Goal: Find specific page/section: Find specific page/section

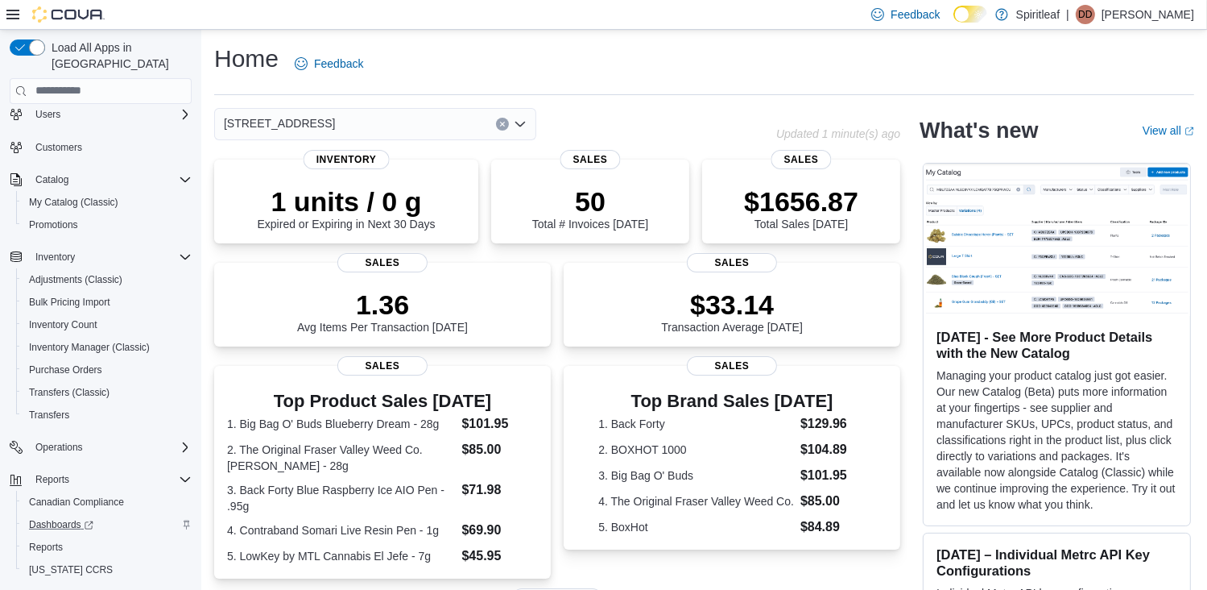
scroll to position [68, 0]
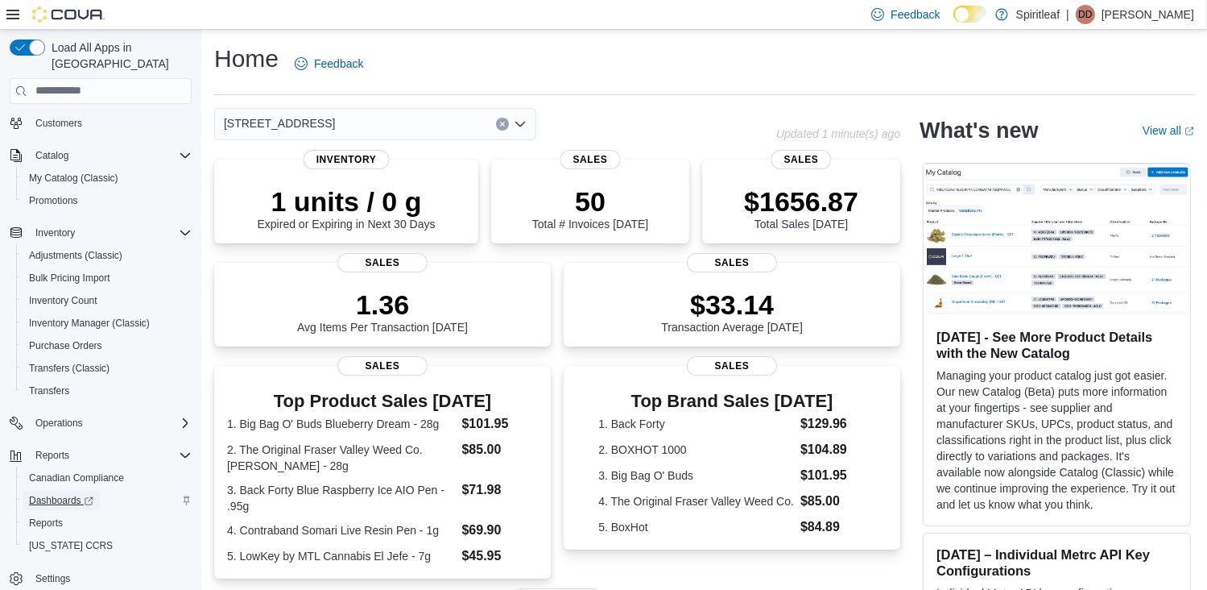
click at [64, 494] on span "Dashboards" at bounding box center [61, 500] width 64 height 13
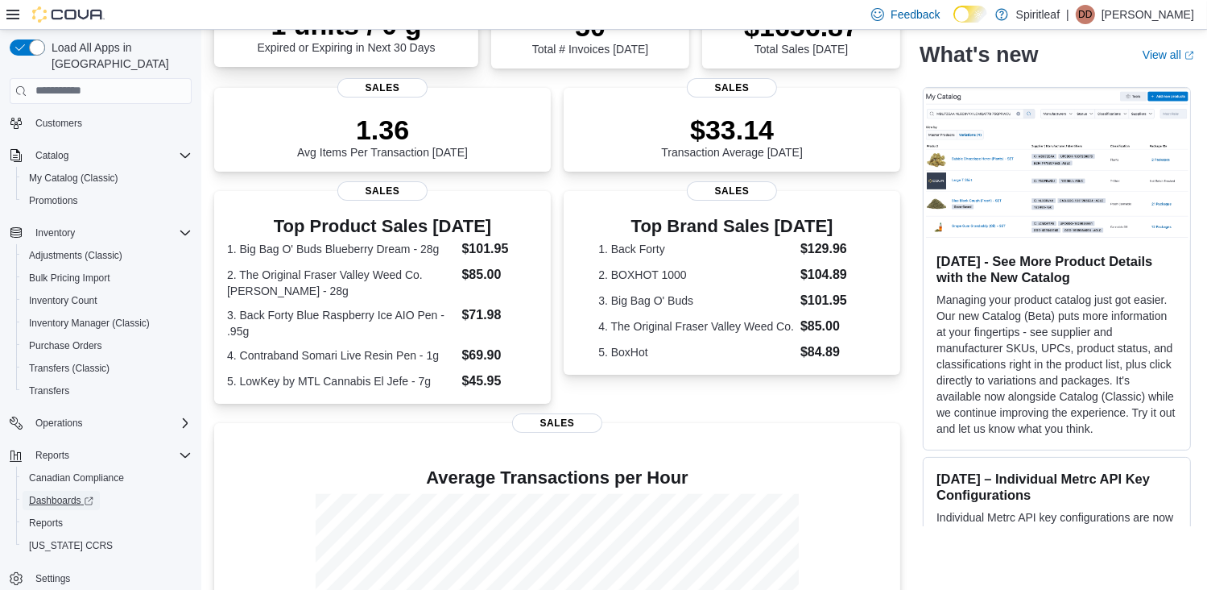
scroll to position [242, 0]
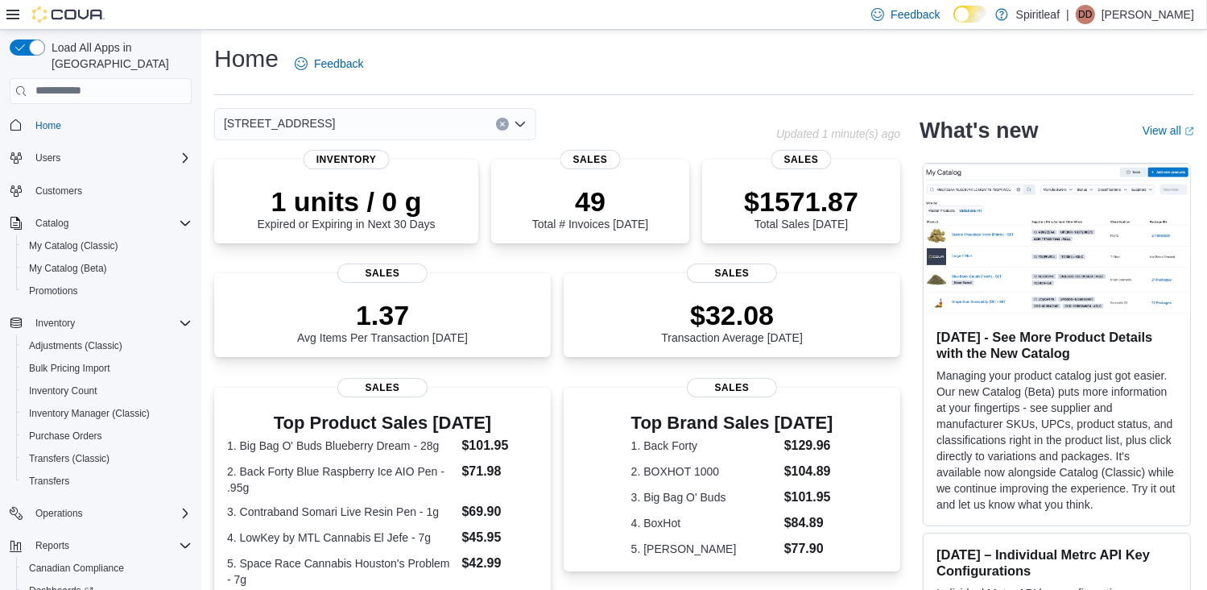
click at [506, 126] on button "Clear input" at bounding box center [502, 124] width 13 height 13
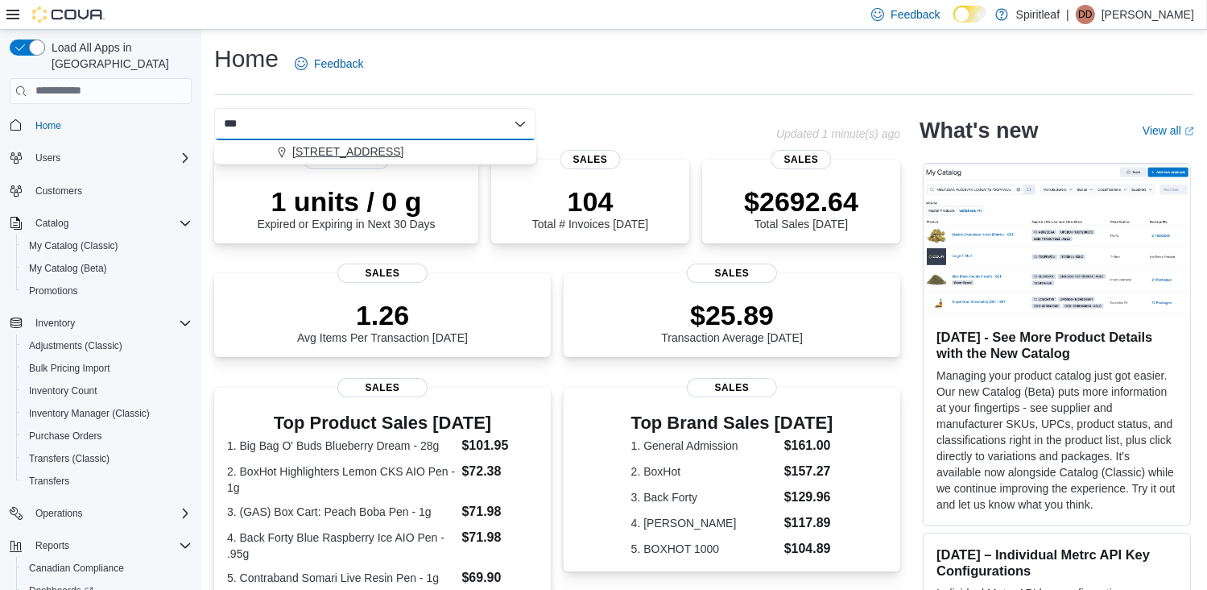
type input "***"
click at [404, 147] on span "568 - Spiritleaf Queen St W Parkdale (Toronto)" at bounding box center [347, 151] width 111 height 16
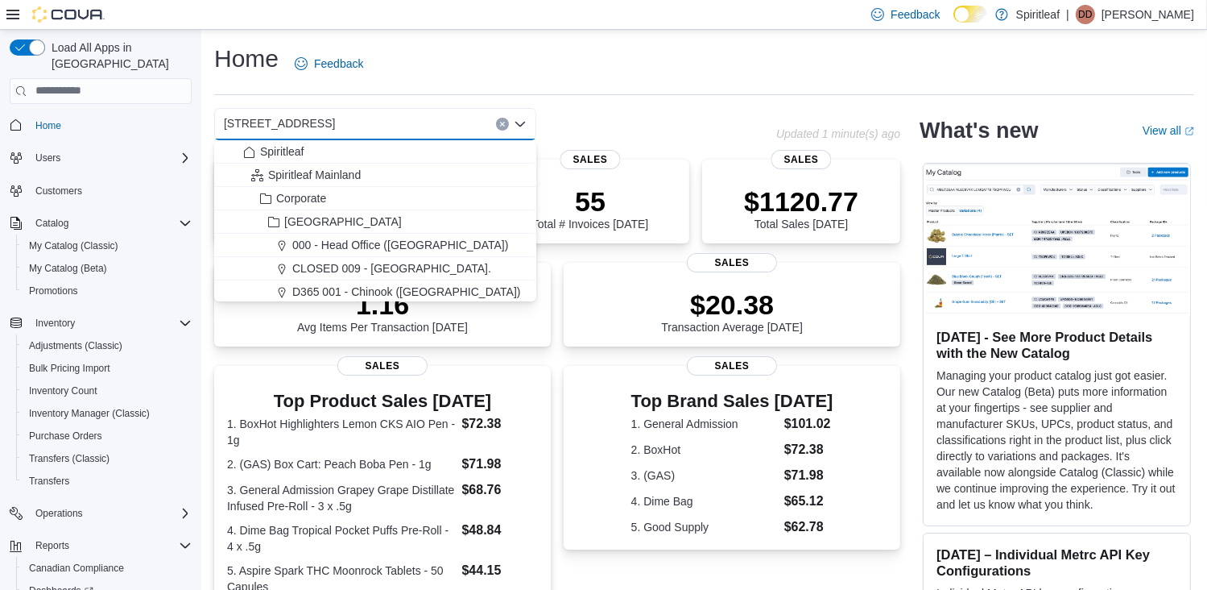
click at [548, 122] on div "568 - Spiritleaf Queen St W Parkdale (Toronto) Combo box. Selected. 568 - Spiri…" at bounding box center [495, 124] width 562 height 32
